Goal: Task Accomplishment & Management: Manage account settings

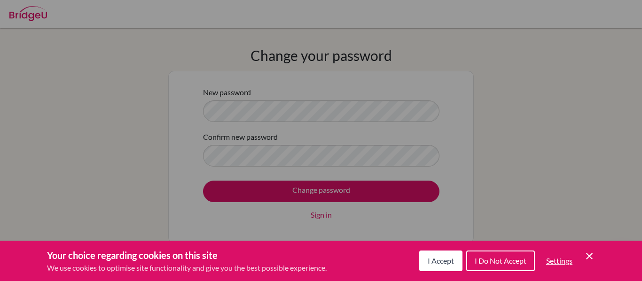
click at [452, 260] on span "I Accept" at bounding box center [441, 261] width 26 height 9
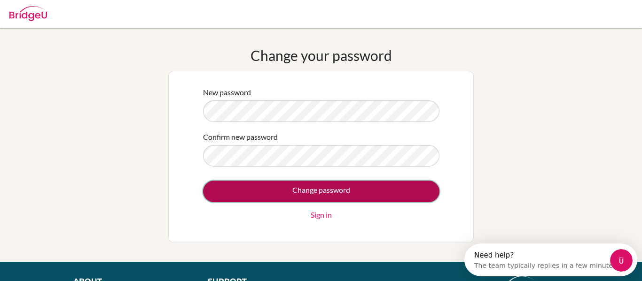
click at [264, 190] on input "Change password" at bounding box center [321, 192] width 236 height 22
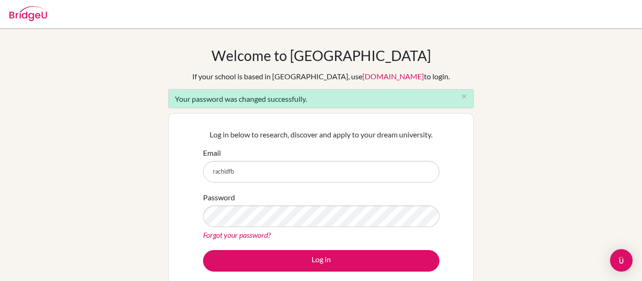
type input "[EMAIL_ADDRESS][DOMAIN_NAME]"
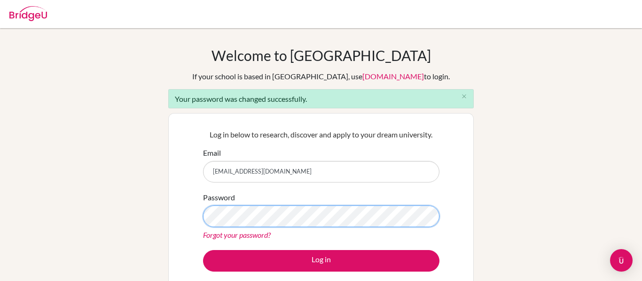
click at [203, 250] on button "Log in" at bounding box center [321, 261] width 236 height 22
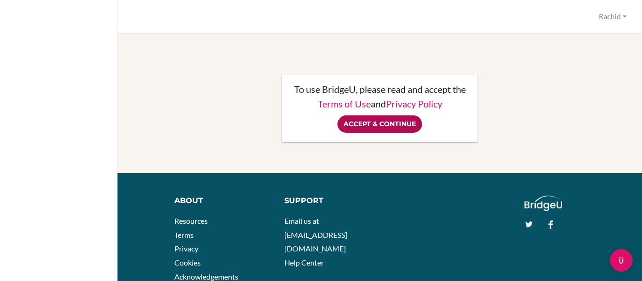
click at [388, 127] on input "Accept & Continue" at bounding box center [379, 124] width 85 height 17
